Goal: Browse casually: Explore the website without a specific task or goal

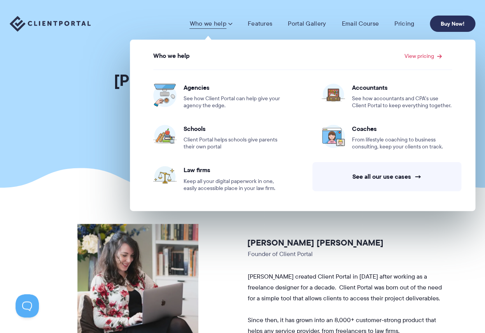
click at [451, 25] on link "Buy Now!" at bounding box center [451, 24] width 45 height 16
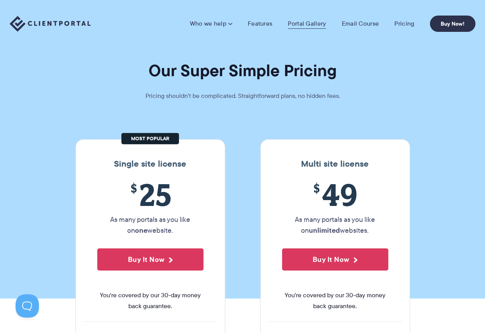
click at [297, 23] on link "Portal Gallery" at bounding box center [307, 24] width 38 height 8
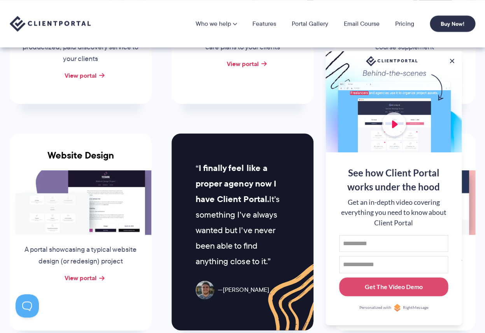
scroll to position [135, 0]
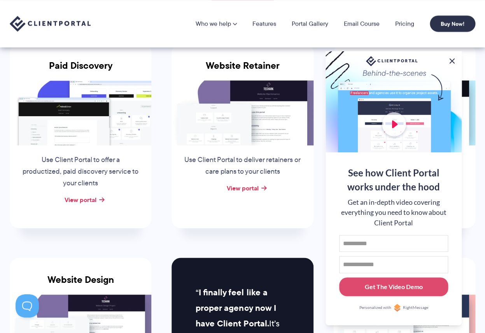
click at [453, 60] on button at bounding box center [451, 60] width 9 height 9
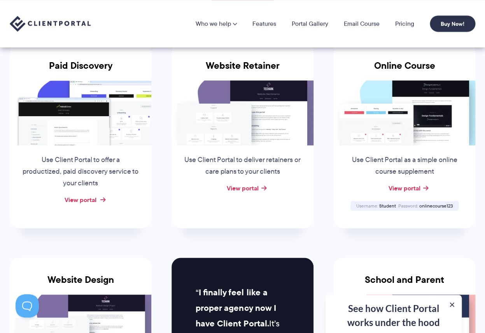
click at [78, 204] on link "View portal" at bounding box center [81, 199] width 32 height 9
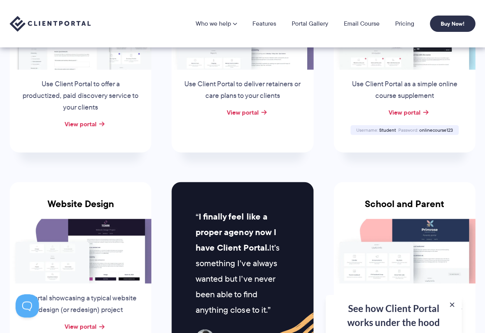
scroll to position [94, 0]
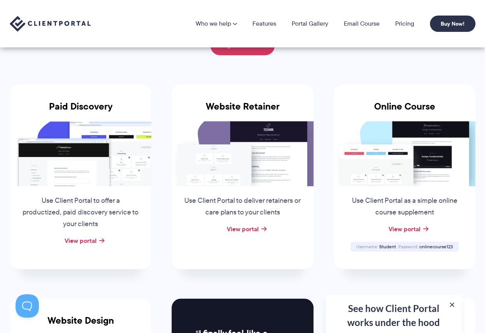
click at [176, 110] on h3 "Website Retainer" at bounding box center [241, 111] width 141 height 20
